Goal: Task Accomplishment & Management: Complete application form

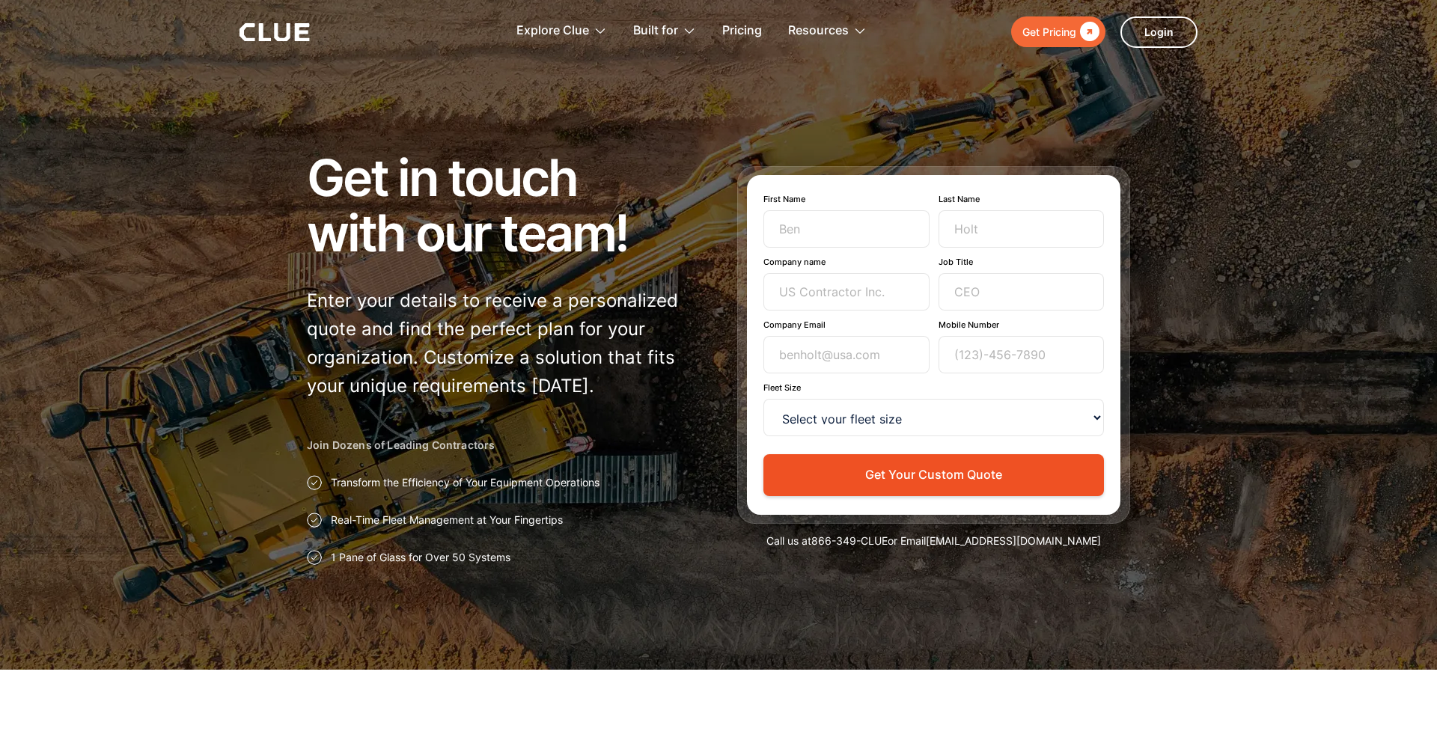
type input "Newsletter"
type input "Subscriber"
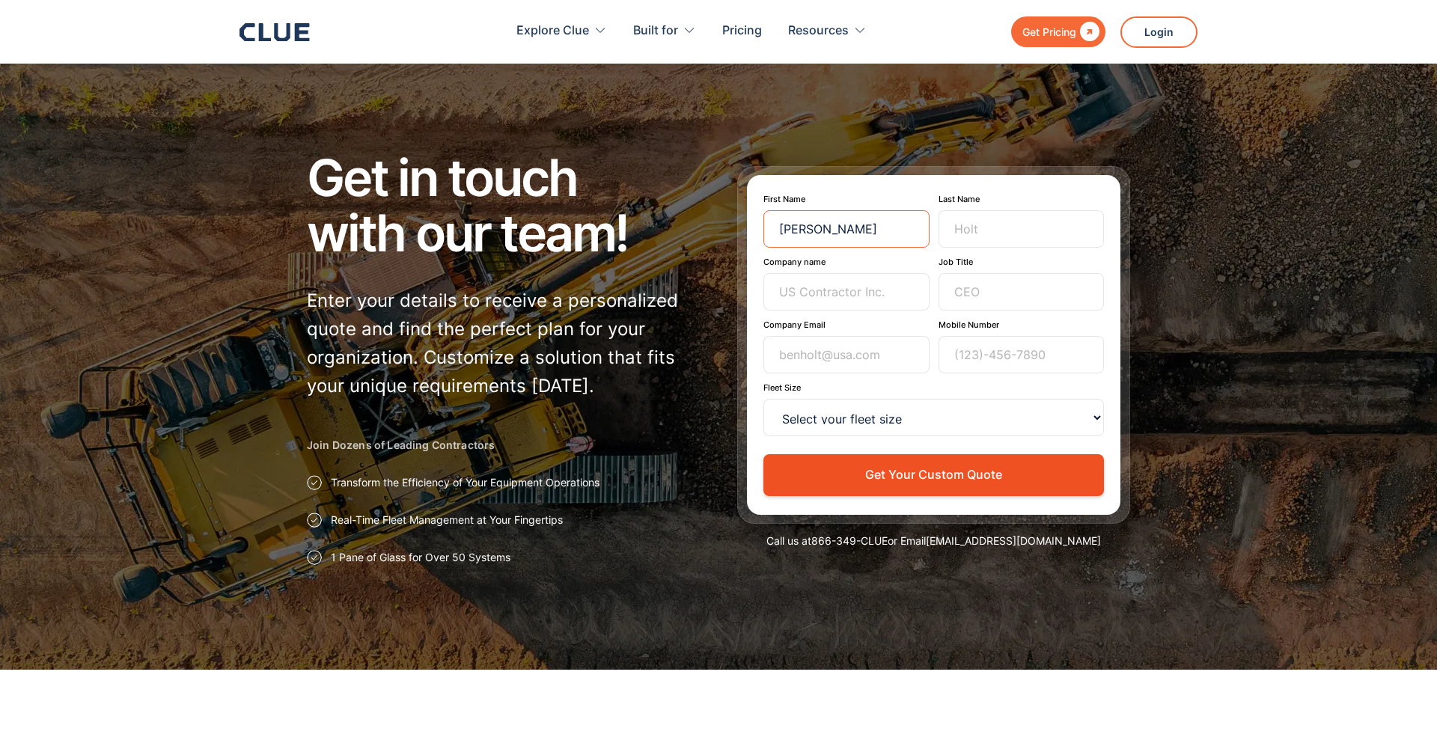
scroll to position [3452, 0]
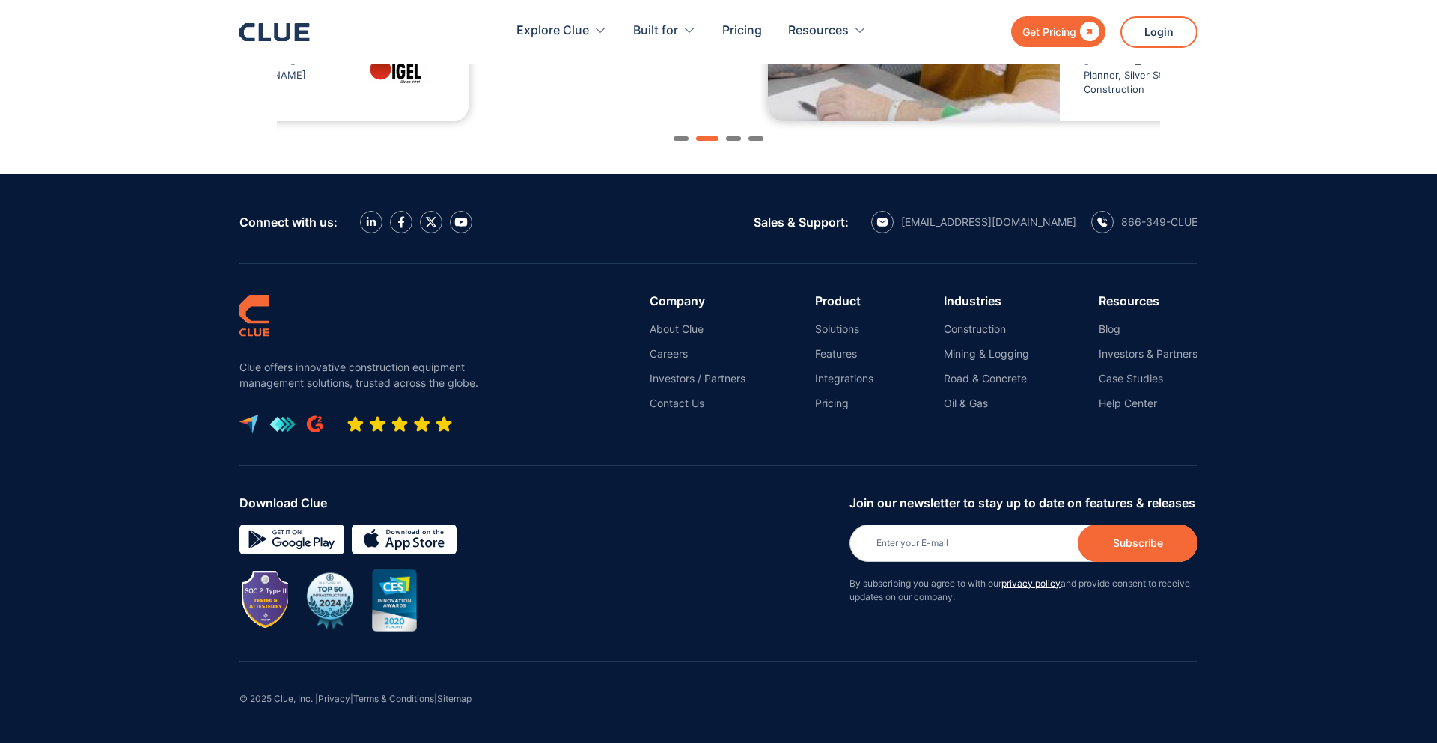
type input "[PERSON_NAME]"
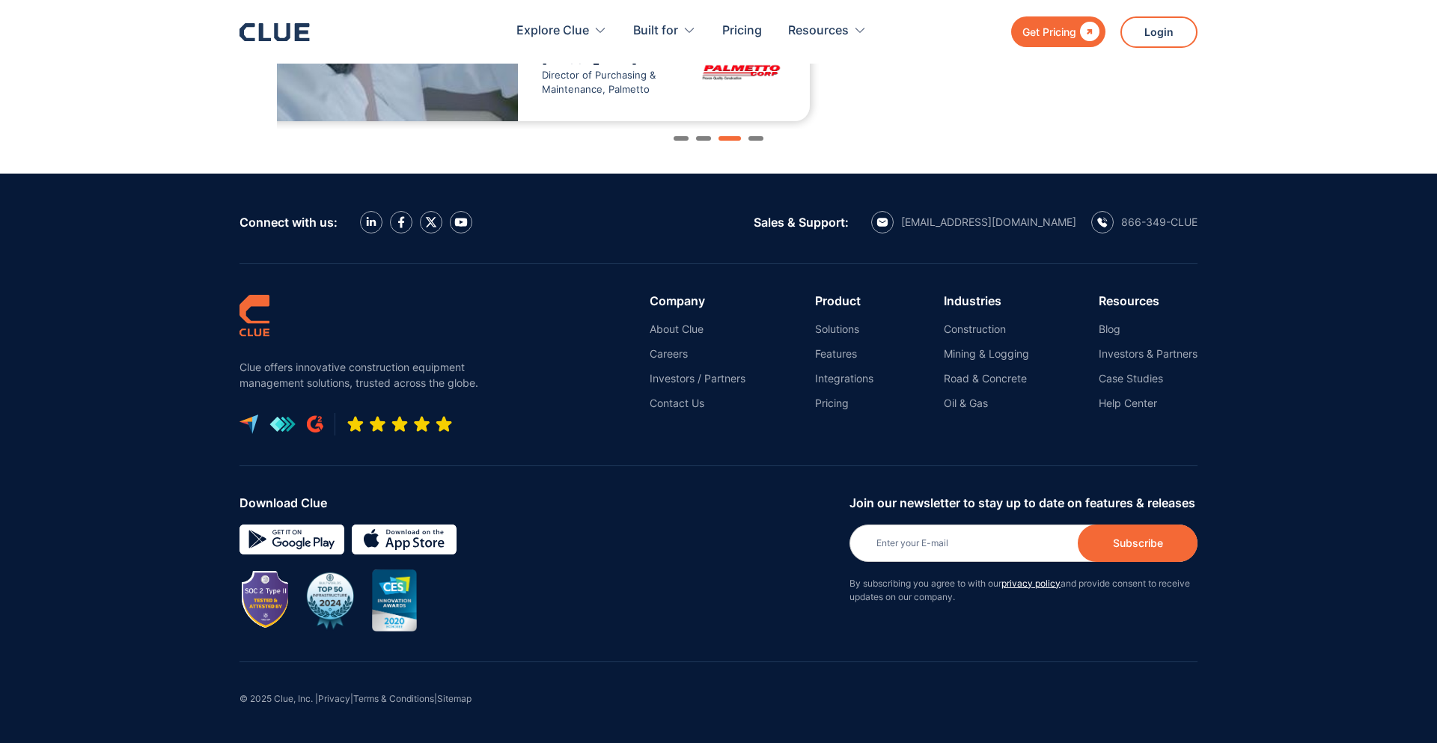
type input "Melotto"
type input "Punave"
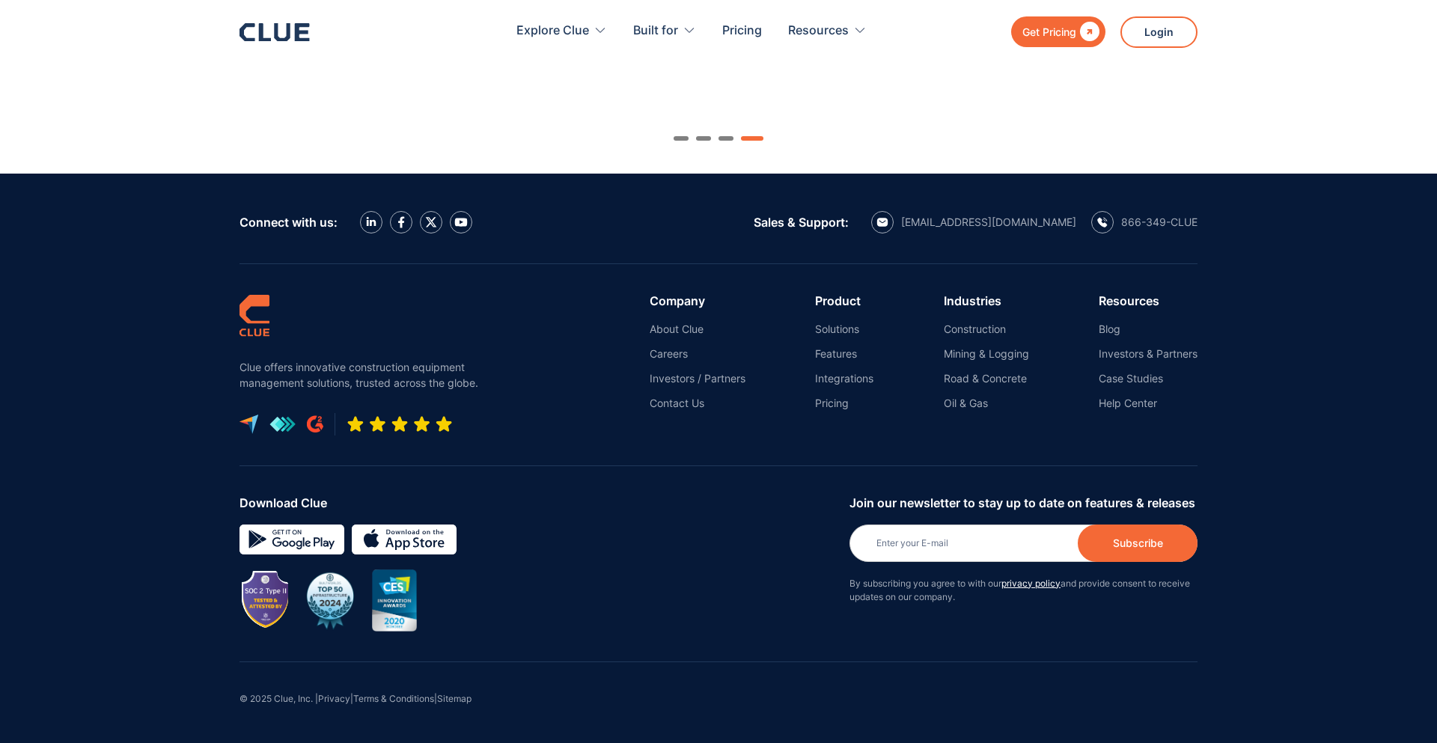
type input "(401) 366-2156"
type input "hannah@punave.com"
type input "Co-Founder/COO"
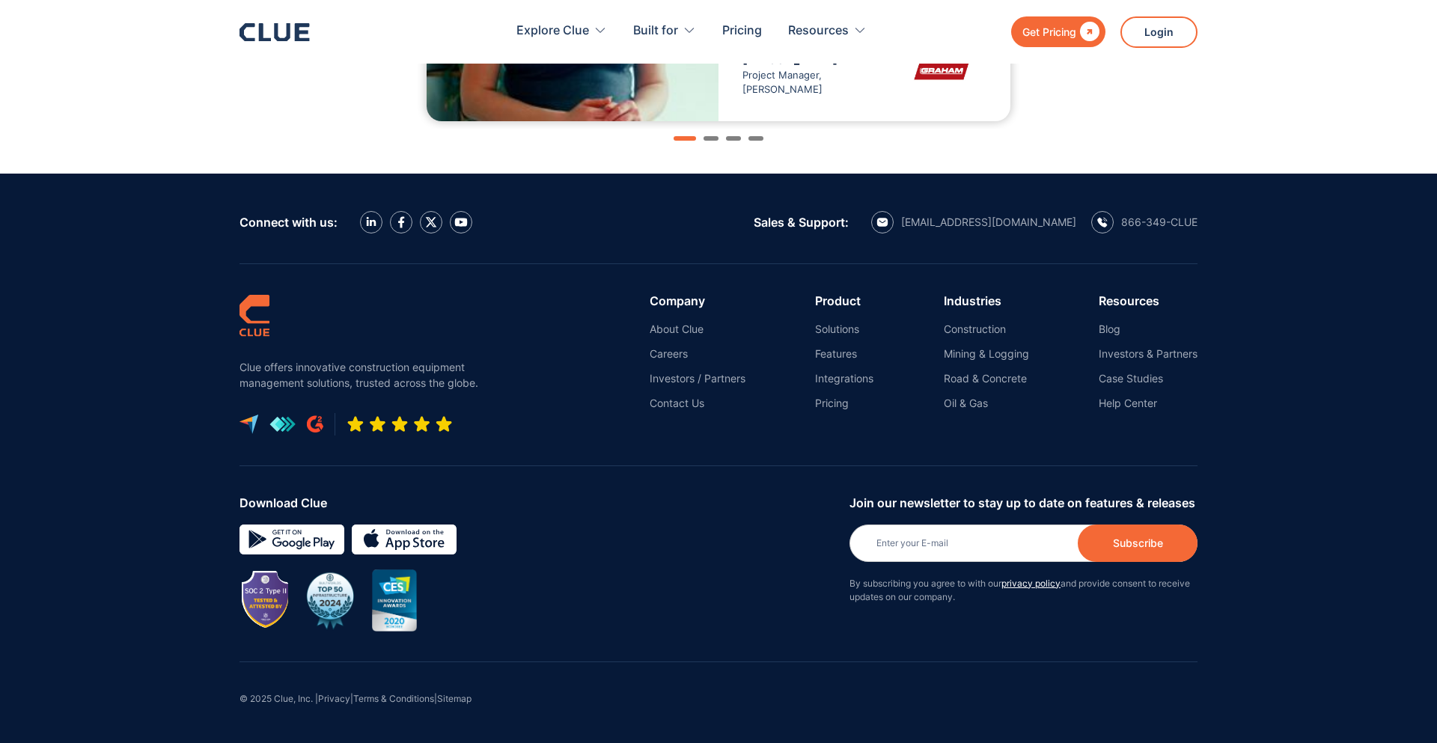
select select "<15"
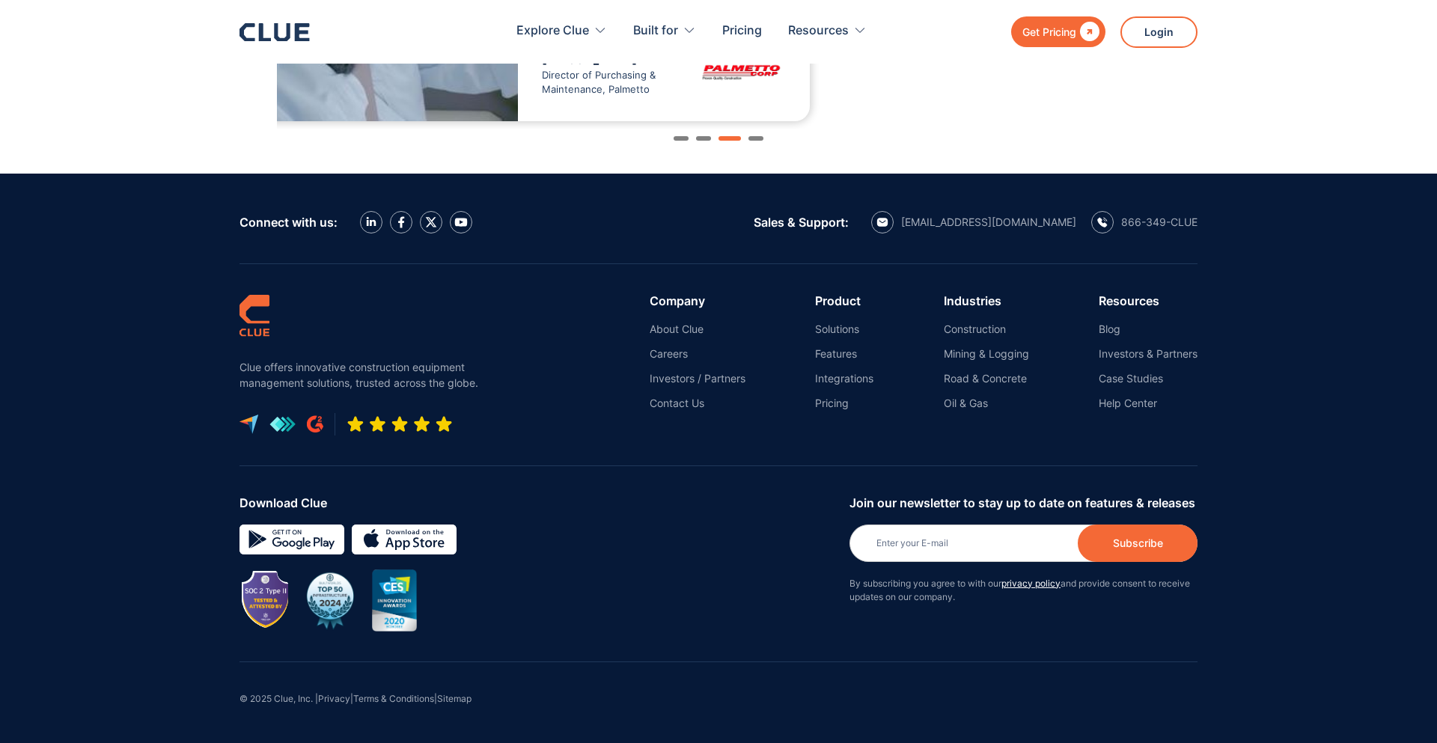
type input "Co-Founder/COO"
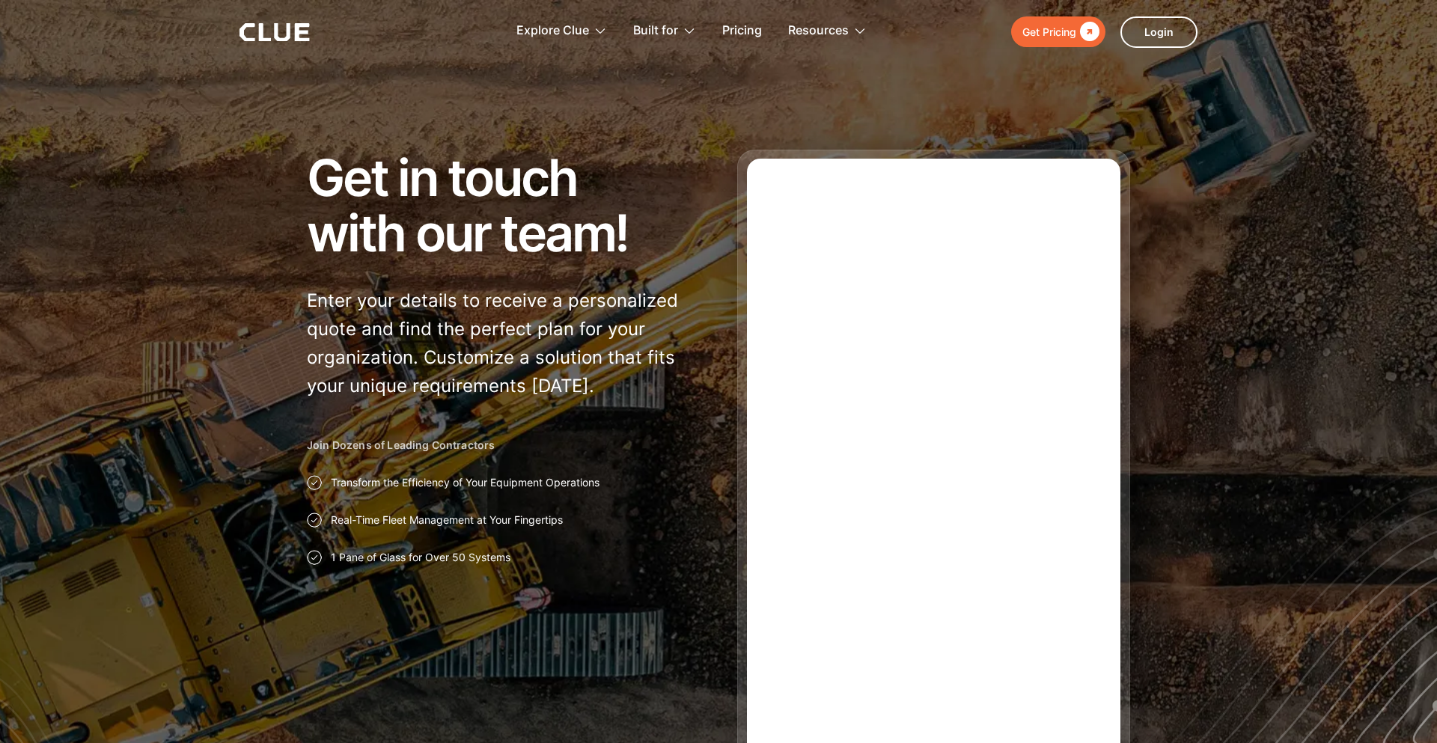
type input "Newsletter"
type input "Subscriber"
